Goal: Task Accomplishment & Management: Manage account settings

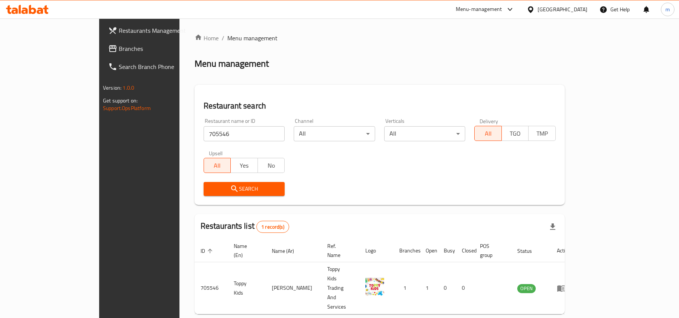
scroll to position [4, 0]
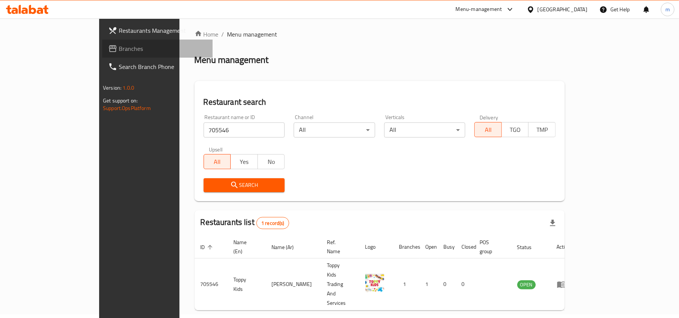
click at [119, 49] on span "Branches" at bounding box center [163, 48] width 88 height 9
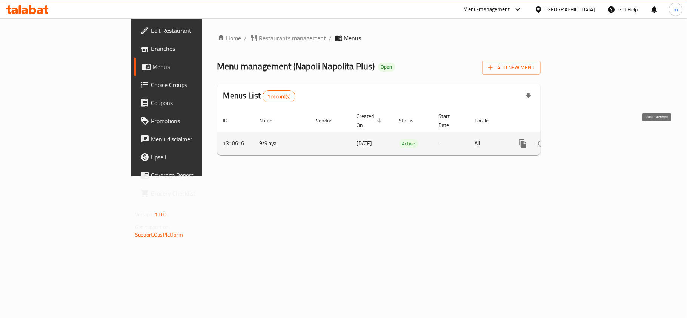
click at [586, 135] on link "enhanced table" at bounding box center [577, 144] width 18 height 18
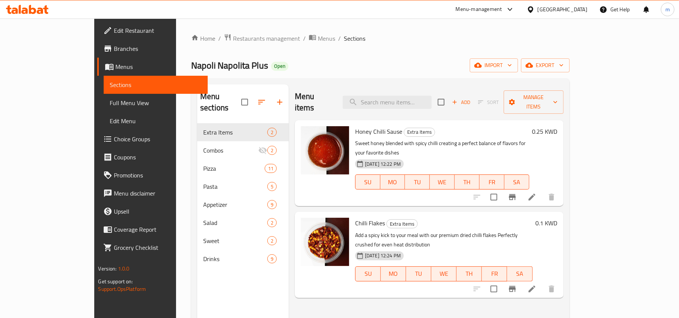
click at [114, 141] on span "Choice Groups" at bounding box center [158, 139] width 88 height 9
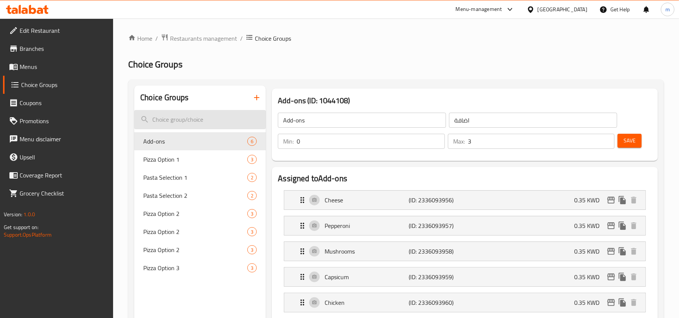
click at [174, 117] on input "search" at bounding box center [200, 119] width 132 height 19
type input "s"
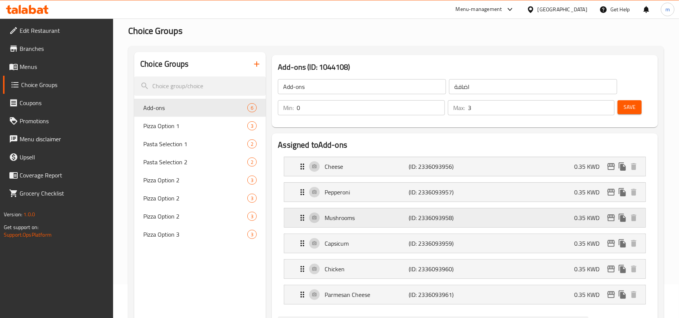
scroll to position [50, 0]
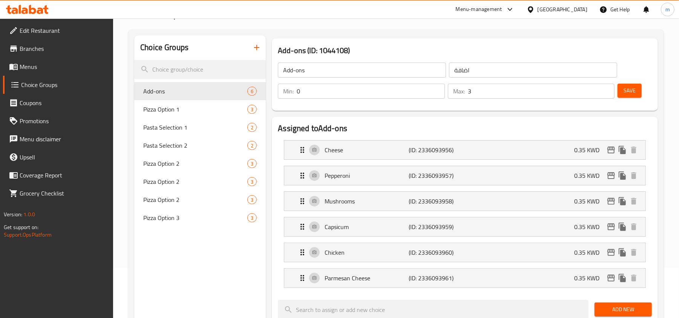
drag, startPoint x: 55, startPoint y: 82, endPoint x: 77, endPoint y: 87, distance: 22.3
click at [55, 82] on span "Choice Groups" at bounding box center [64, 84] width 86 height 9
click at [171, 73] on input "search" at bounding box center [200, 69] width 132 height 19
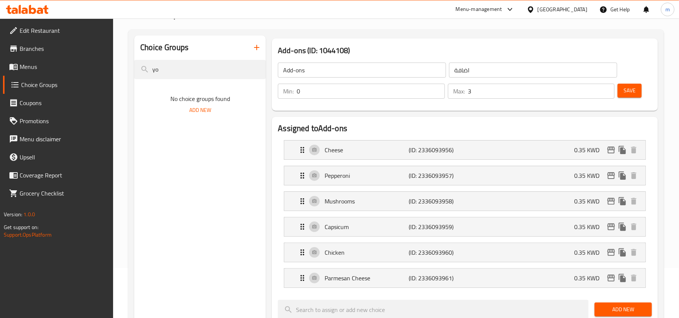
type input "y"
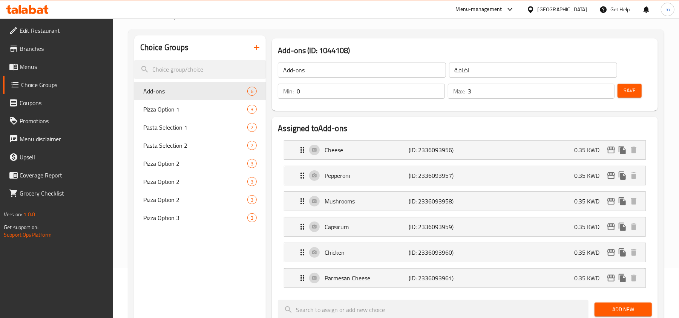
scroll to position [100, 0]
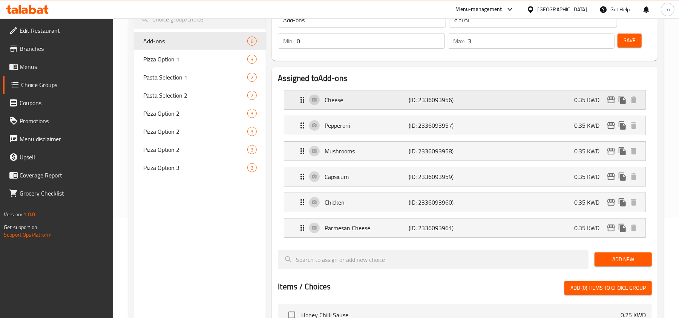
click at [373, 101] on p "Cheese" at bounding box center [367, 99] width 84 height 9
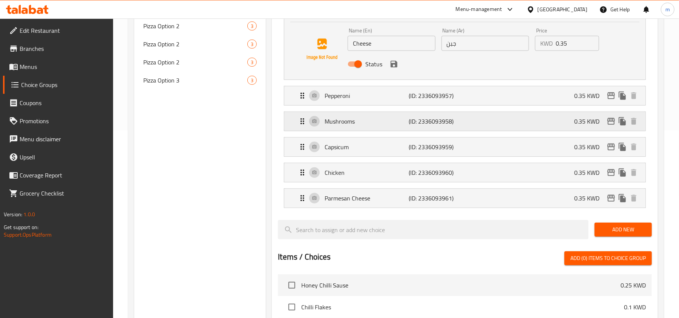
scroll to position [201, 0]
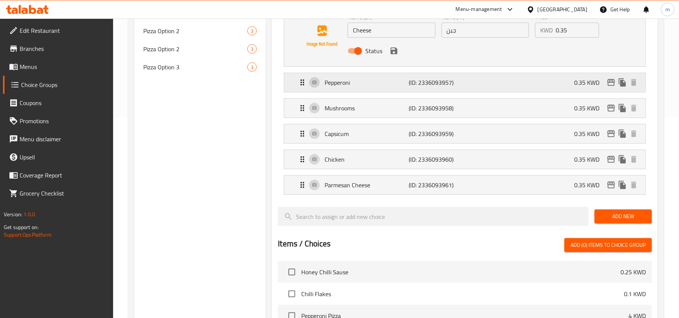
click at [374, 86] on p "Pepperoni" at bounding box center [367, 82] width 84 height 9
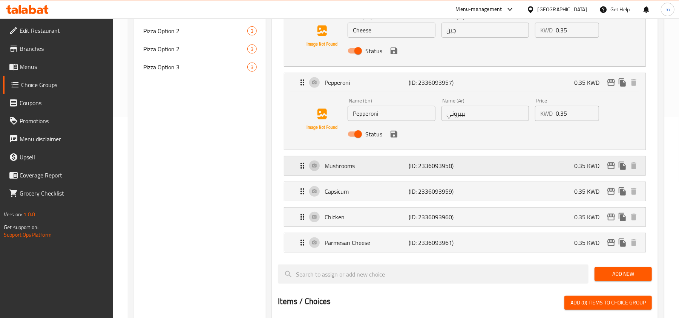
click at [371, 168] on p "Mushrooms" at bounding box center [367, 165] width 84 height 9
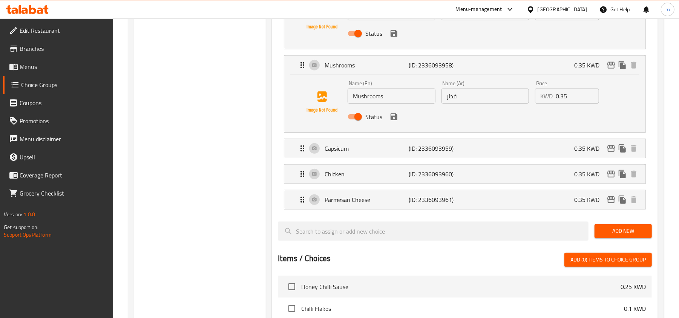
click at [370, 168] on div "Chicken (ID: 2336093960) 0.35 KWD" at bounding box center [467, 174] width 339 height 19
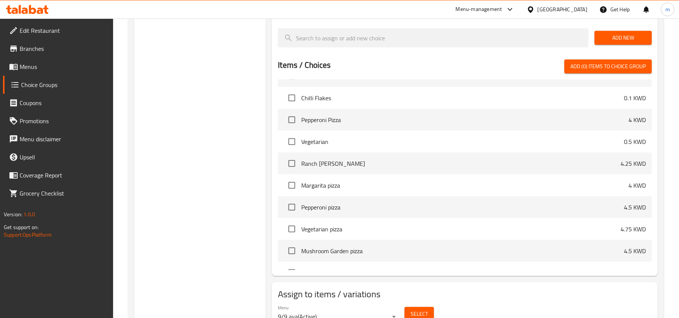
scroll to position [0, 0]
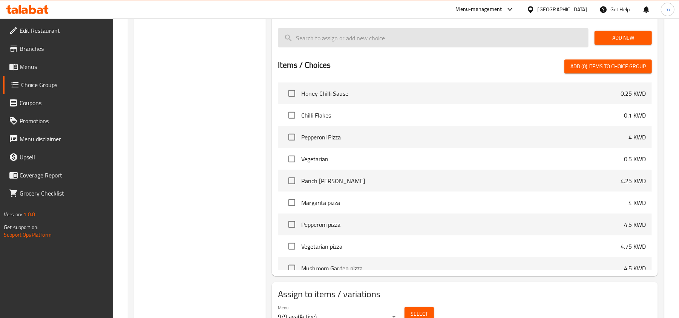
click at [377, 38] on input "search" at bounding box center [433, 37] width 311 height 19
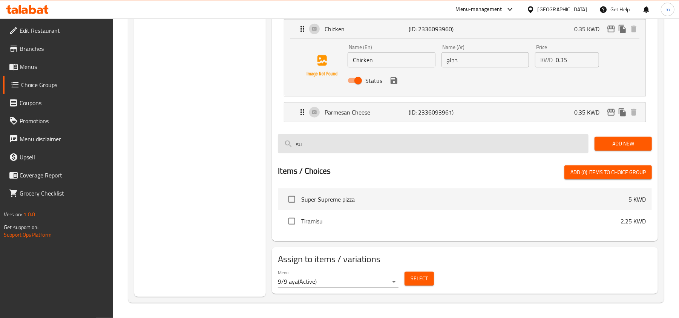
scroll to position [448, 0]
type input "s"
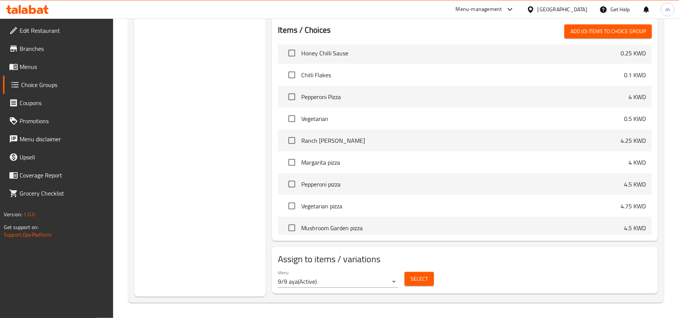
scroll to position [0, 0]
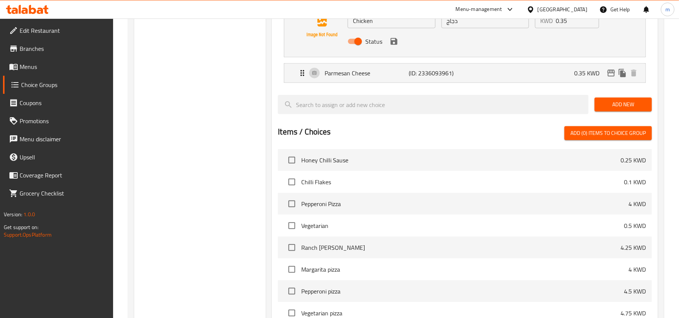
scroll to position [388, 0]
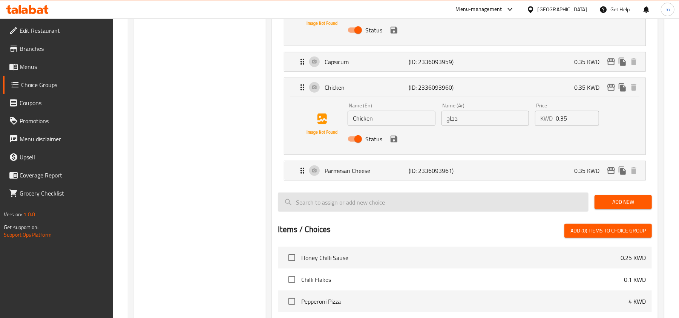
click at [356, 204] on input "search" at bounding box center [433, 202] width 311 height 19
paste input "BBQ Sauce"
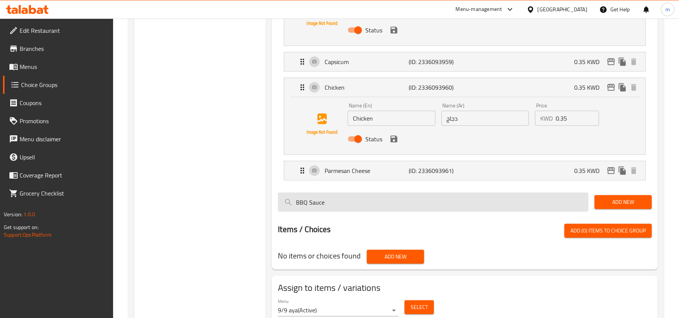
scroll to position [419, 0]
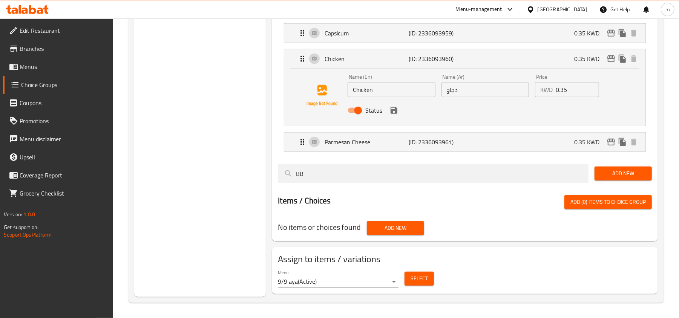
type input "B"
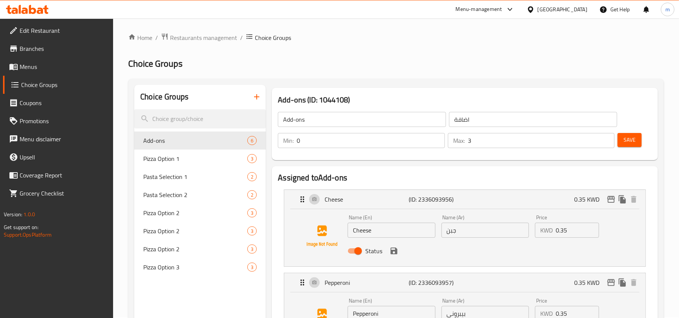
scroll to position [0, 0]
click at [391, 95] on h3 "Add-ons (ID: 1044108)" at bounding box center [465, 101] width 374 height 12
click at [365, 174] on h2 "Assigned to Add-ons" at bounding box center [465, 178] width 374 height 11
click at [184, 118] on input "search" at bounding box center [200, 119] width 132 height 19
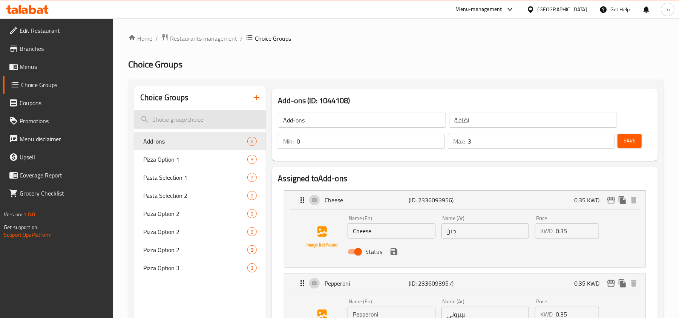
paste input "Chicken Boneless"
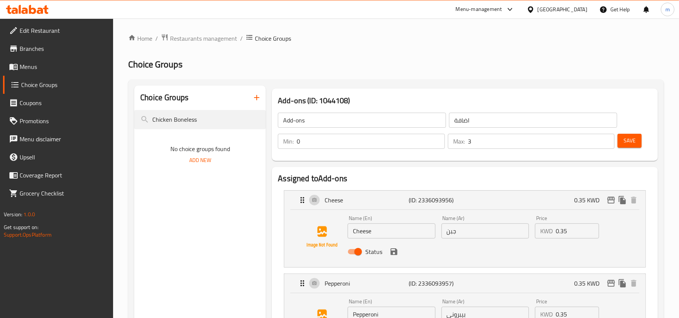
type input "Chicken Boneless"
click at [279, 38] on span "Choice Groups" at bounding box center [273, 38] width 36 height 9
click at [32, 88] on span "Choice Groups" at bounding box center [64, 84] width 86 height 9
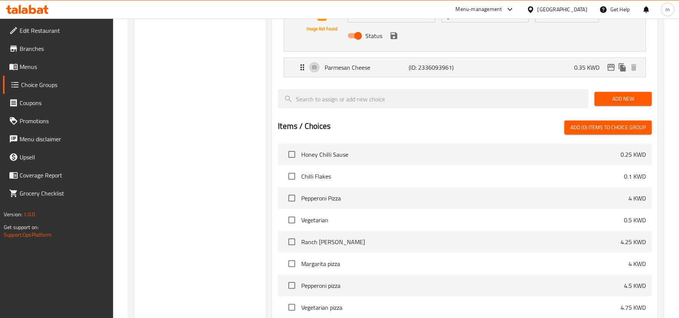
scroll to position [503, 0]
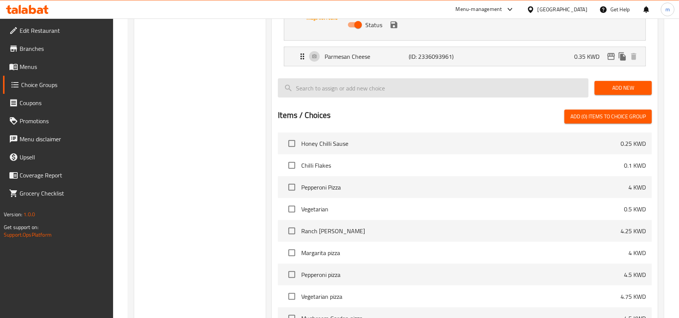
click at [320, 85] on input "search" at bounding box center [433, 87] width 311 height 19
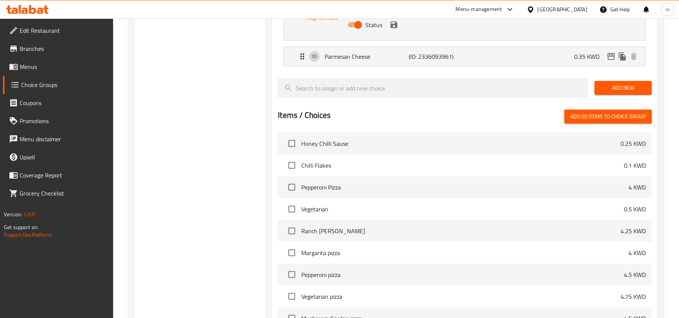
paste input "Chicken Boneless"
type input "Chicken Boneless"
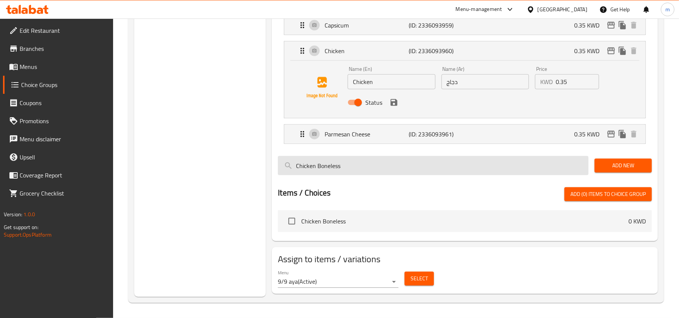
click at [334, 164] on input "Chicken Boneless" at bounding box center [433, 165] width 311 height 19
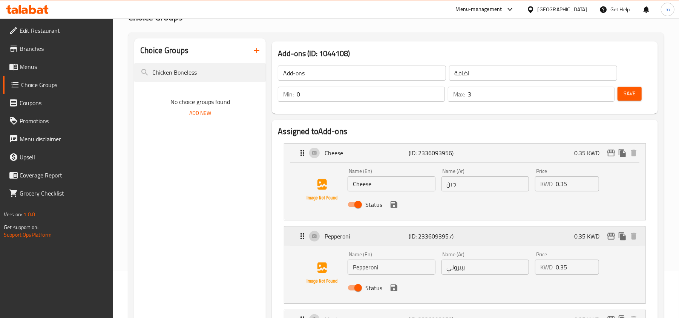
scroll to position [0, 0]
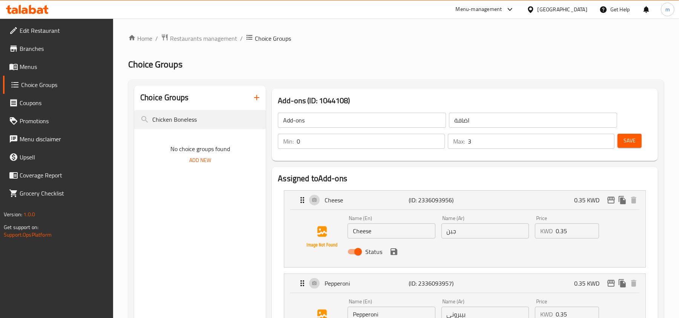
click at [31, 45] on span "Branches" at bounding box center [64, 48] width 88 height 9
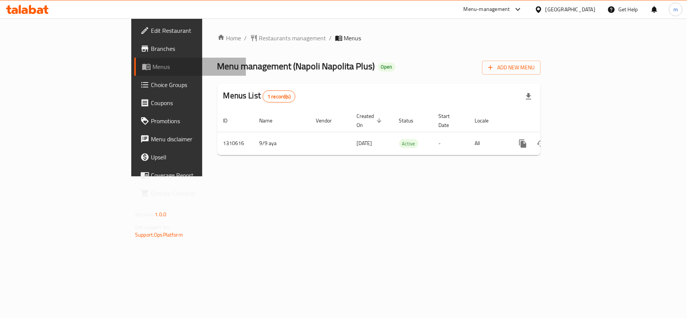
click at [152, 65] on span "Menus" at bounding box center [195, 66] width 87 height 9
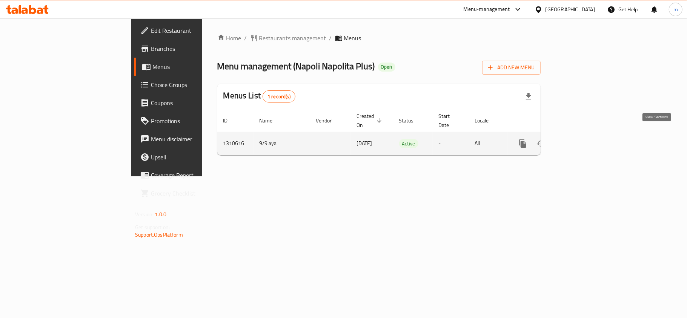
click at [580, 140] on icon "enhanced table" at bounding box center [577, 143] width 7 height 7
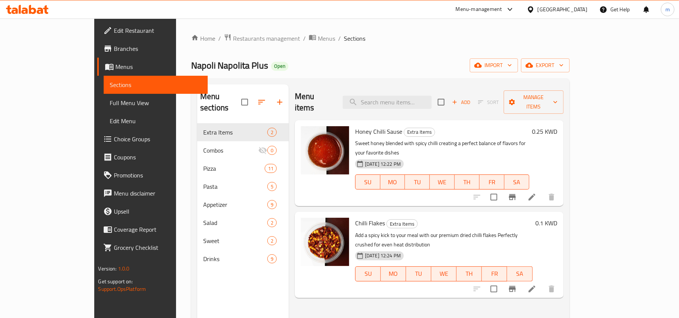
click at [110, 118] on span "Edit Menu" at bounding box center [156, 121] width 92 height 9
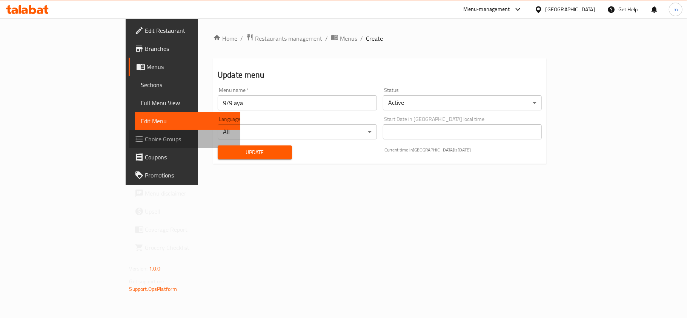
click at [145, 137] on span "Choice Groups" at bounding box center [189, 139] width 89 height 9
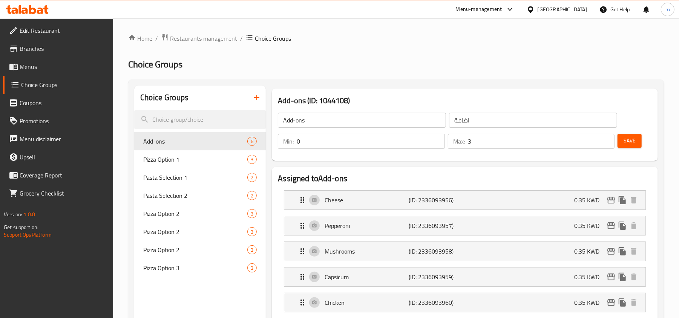
click at [380, 90] on div "Add-ons (ID: 1044108) Add-ons ​ اضافة ​ Min: 0 ​ Max: 3 ​ Save" at bounding box center [465, 125] width 386 height 72
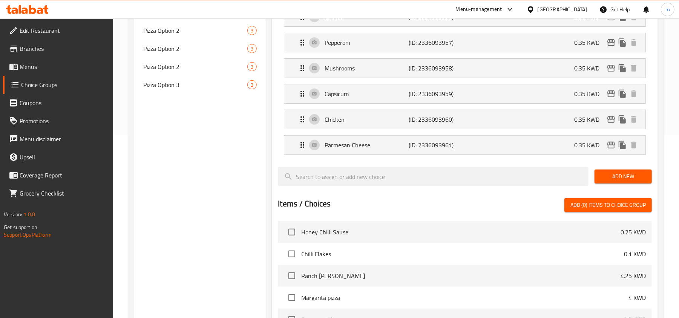
scroll to position [201, 0]
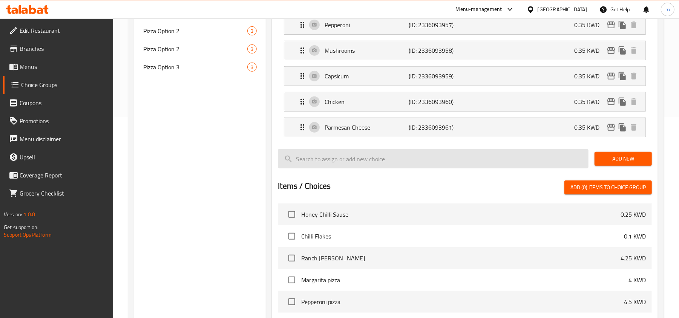
click at [361, 156] on input "search" at bounding box center [433, 158] width 311 height 19
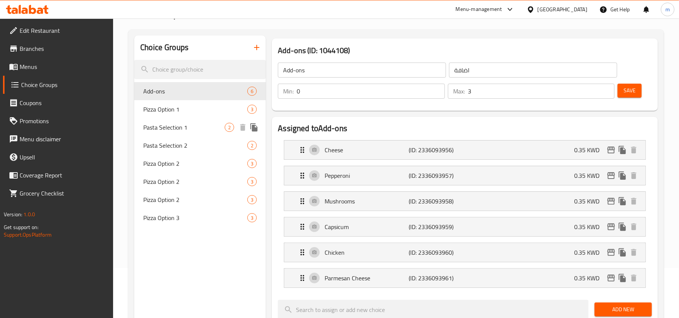
scroll to position [0, 0]
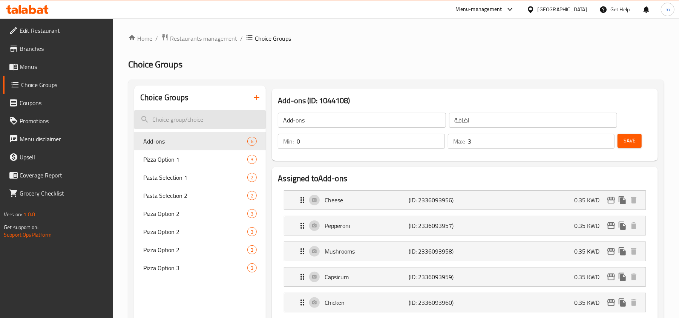
click at [180, 115] on input "search" at bounding box center [200, 119] width 132 height 19
paste input "Chicken Boneless"
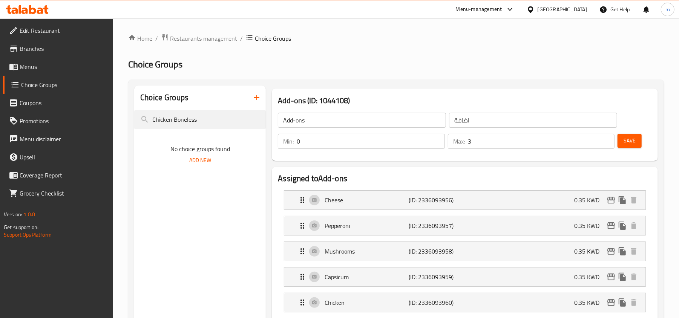
type input "Chicken Boneless"
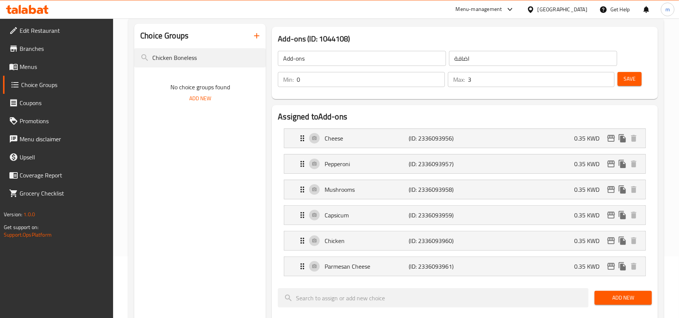
scroll to position [57, 0]
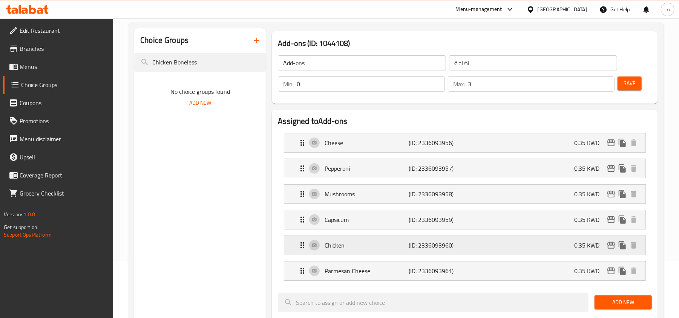
click at [347, 246] on p "Chicken" at bounding box center [367, 245] width 84 height 9
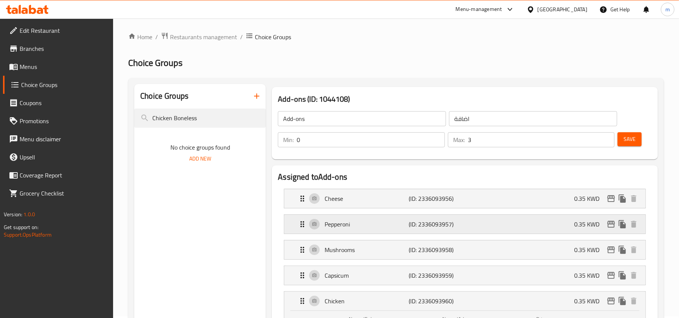
scroll to position [0, 0]
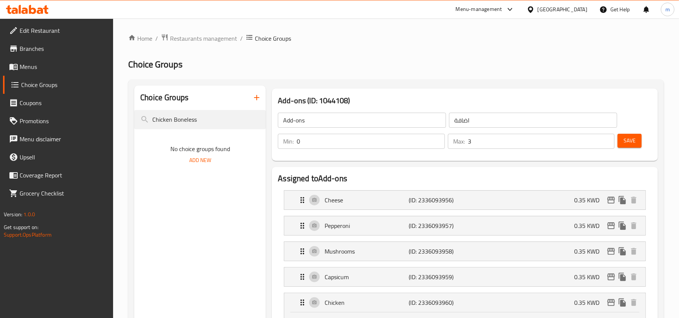
click at [471, 86] on div "Add-ons (ID: 1044108) Add-ons ​ اضافة ​ Min: 0 ​ Max: 3 ​ Save" at bounding box center [465, 125] width 392 height 78
click at [468, 68] on h2 "Choice Groups" at bounding box center [396, 64] width 536 height 12
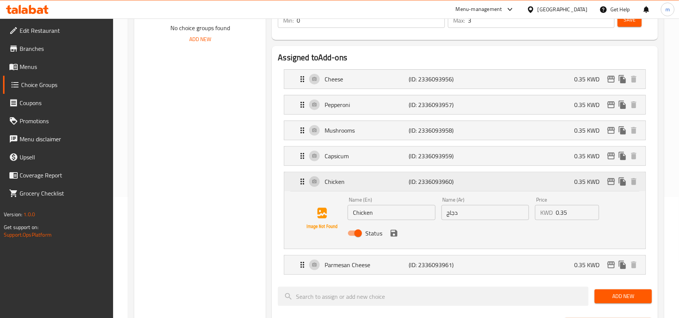
scroll to position [201, 0]
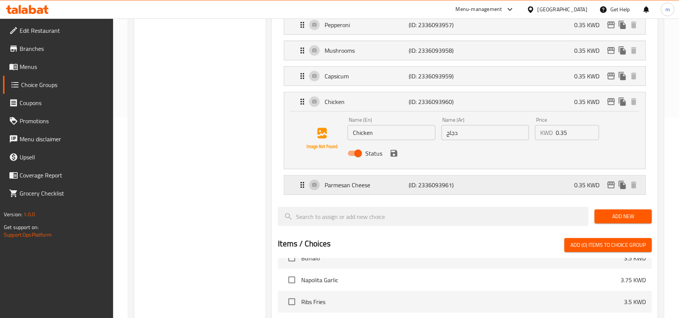
click at [346, 189] on p "Parmesan Cheese" at bounding box center [367, 185] width 84 height 9
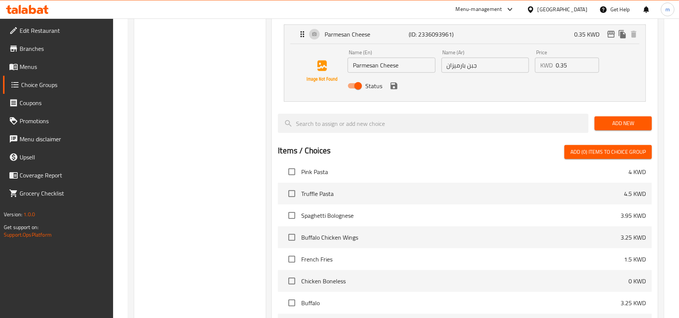
scroll to position [325, 0]
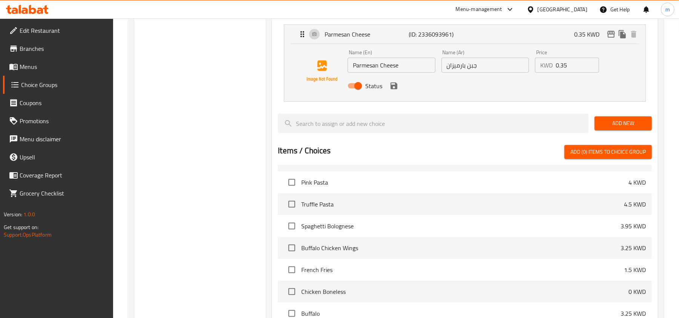
click at [287, 112] on div at bounding box center [433, 123] width 317 height 25
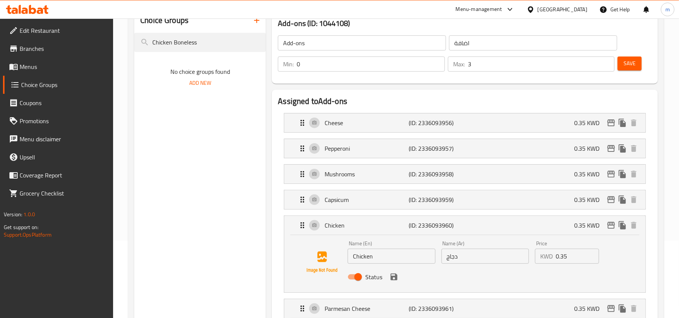
scroll to position [0, 0]
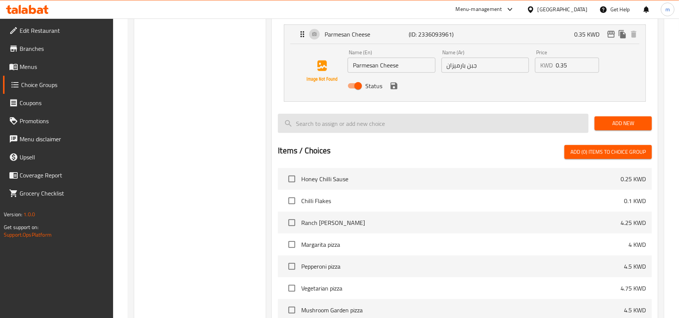
click at [358, 121] on input "search" at bounding box center [433, 123] width 311 height 19
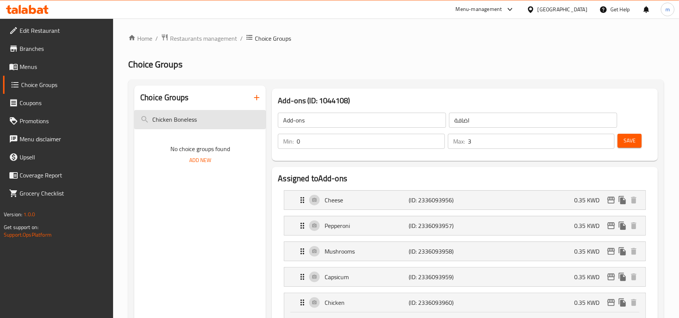
click at [195, 121] on input "Chicken Boneless" at bounding box center [200, 119] width 132 height 19
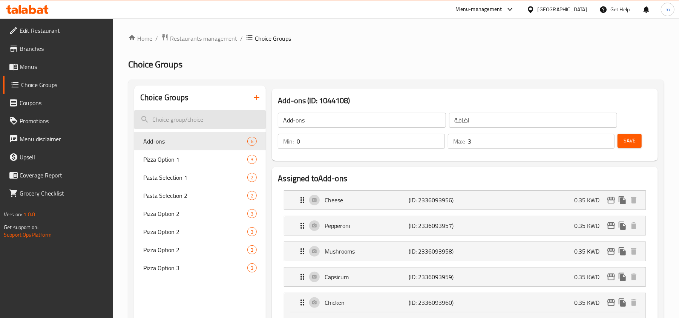
click at [213, 124] on input "search" at bounding box center [200, 119] width 132 height 19
paste input "Your choice of:"
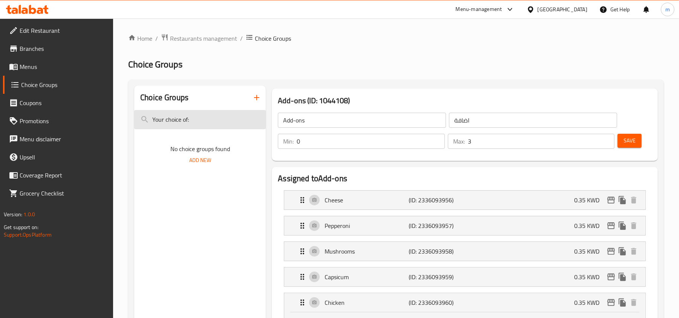
click at [194, 118] on input "Your choice of:" at bounding box center [200, 119] width 132 height 19
paste input "Chicken Boneless"
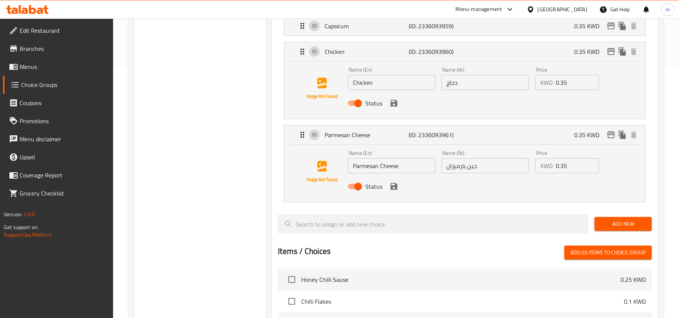
scroll to position [201, 0]
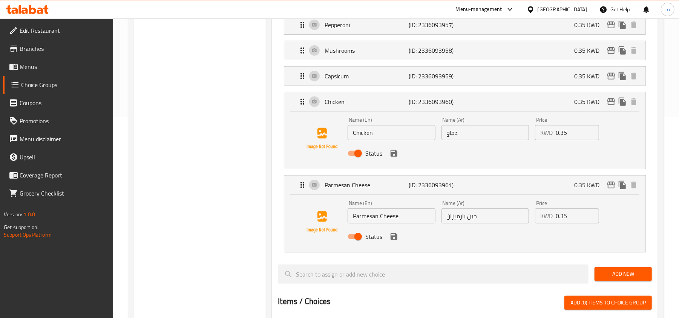
type input "Chicken Boneless"
